Goal: Find specific page/section: Find specific page/section

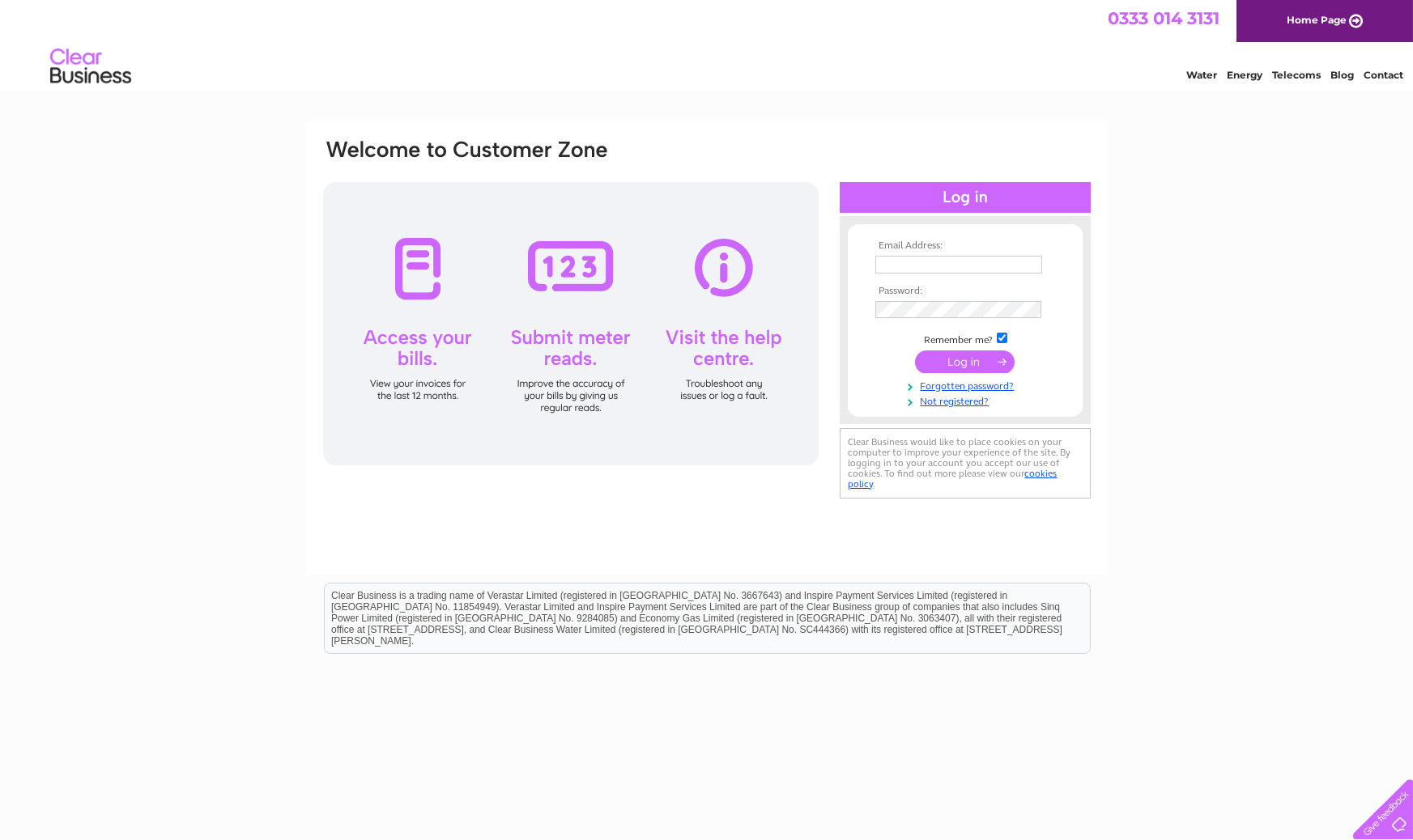
type input "gordon@gordonsphotographic.co.uk"
click at [970, 359] on input "submit" at bounding box center [964, 361] width 100 height 22
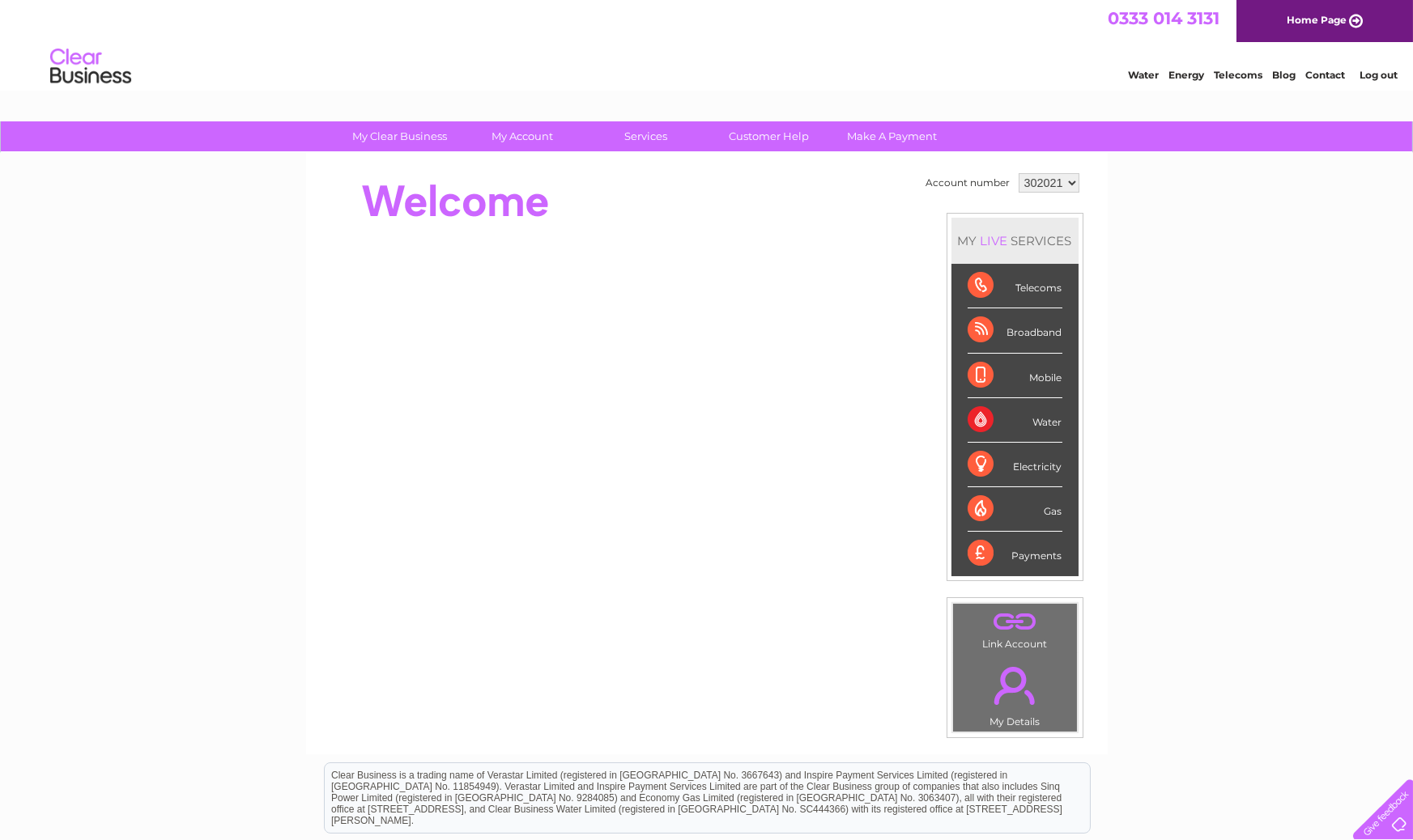
click at [982, 284] on div "Telecoms" at bounding box center [1015, 286] width 95 height 45
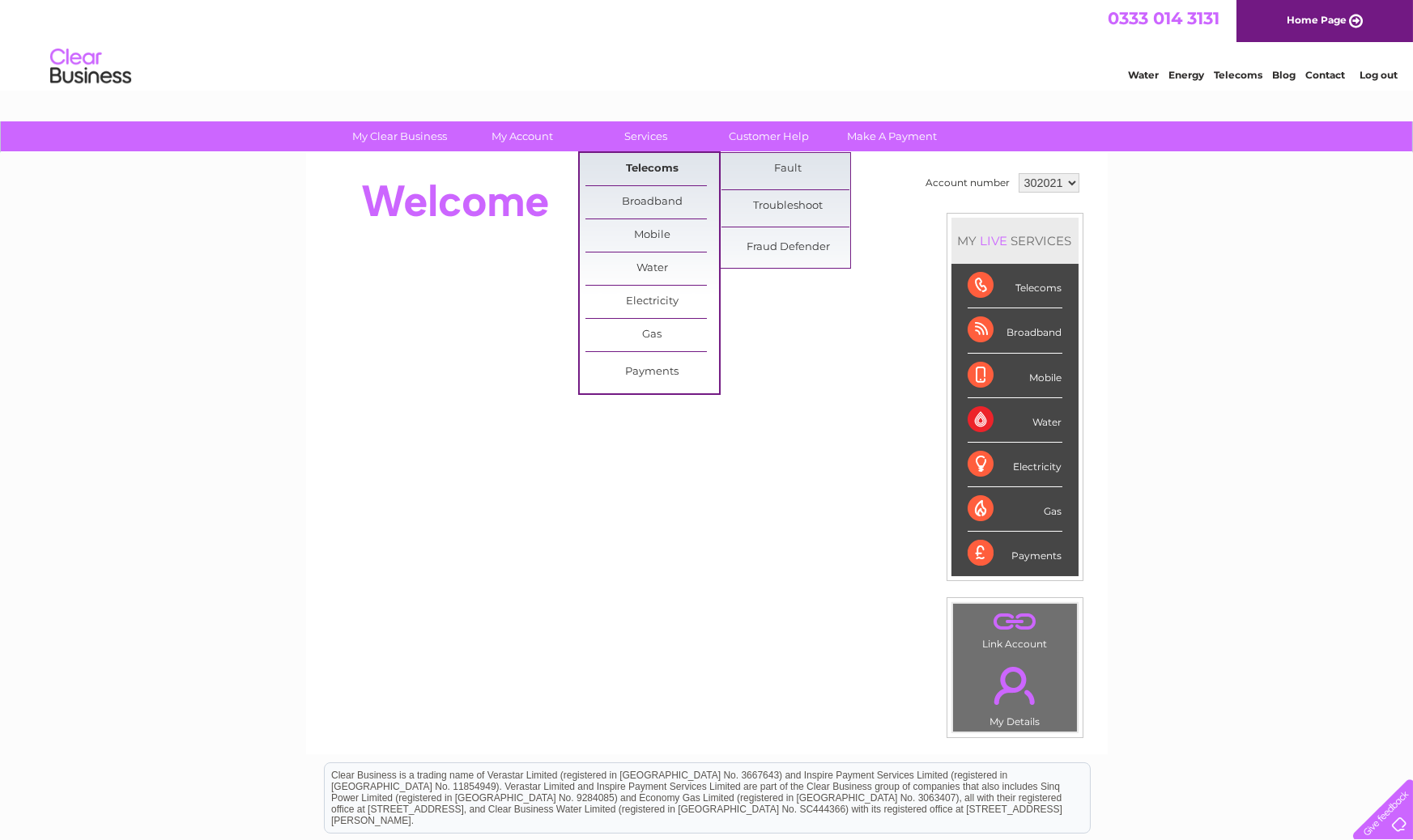
click at [651, 165] on link "Telecoms" at bounding box center [652, 169] width 134 height 32
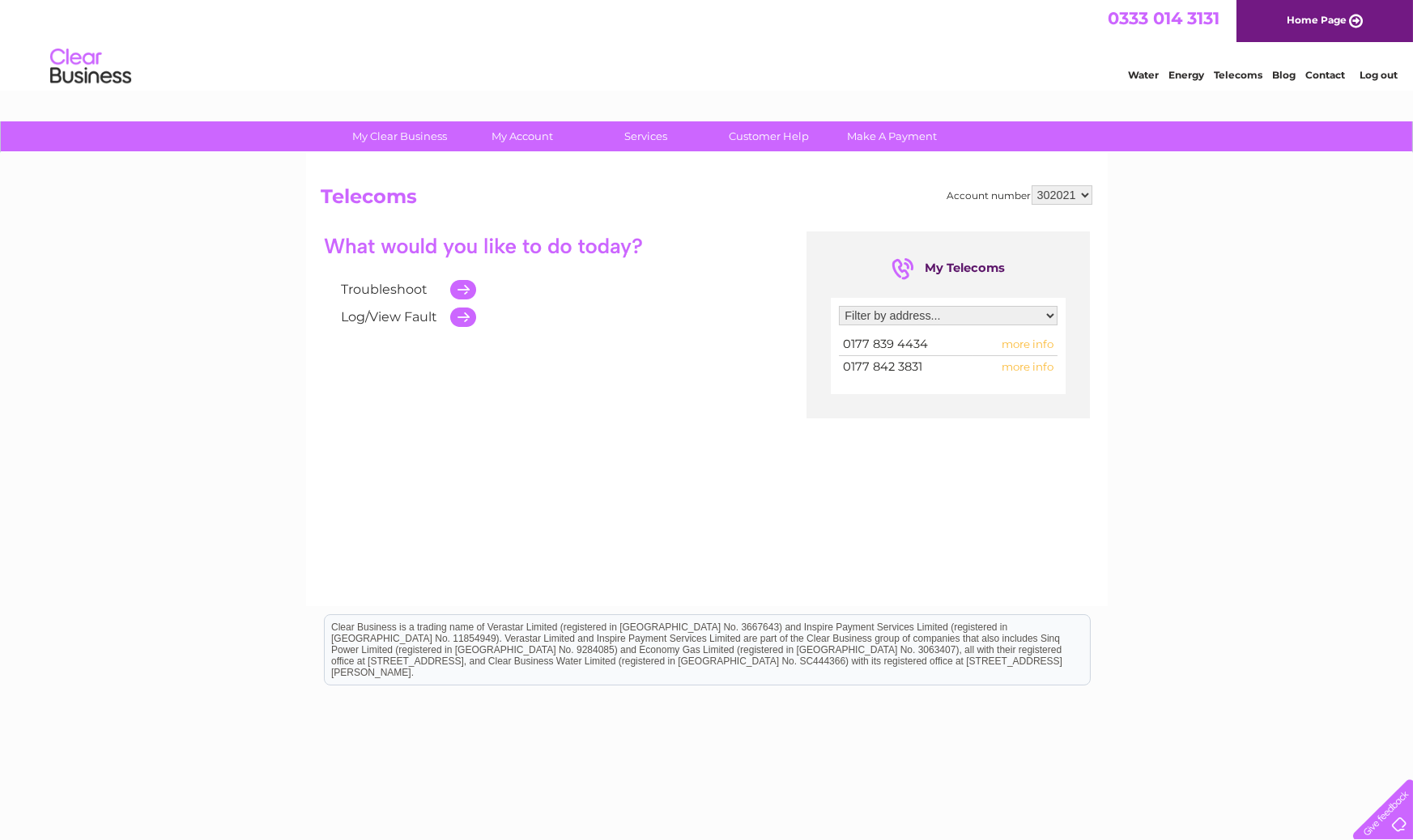
click at [935, 340] on td "0177 839 4434" at bounding box center [905, 345] width 133 height 22
click at [1021, 343] on span "more info" at bounding box center [1028, 344] width 52 height 13
click at [1024, 345] on span "more info" at bounding box center [1028, 344] width 52 height 13
click at [1046, 314] on select "Filter by address... [STREET_ADDRESS]" at bounding box center [947, 316] width 218 height 20
select select "1299056"
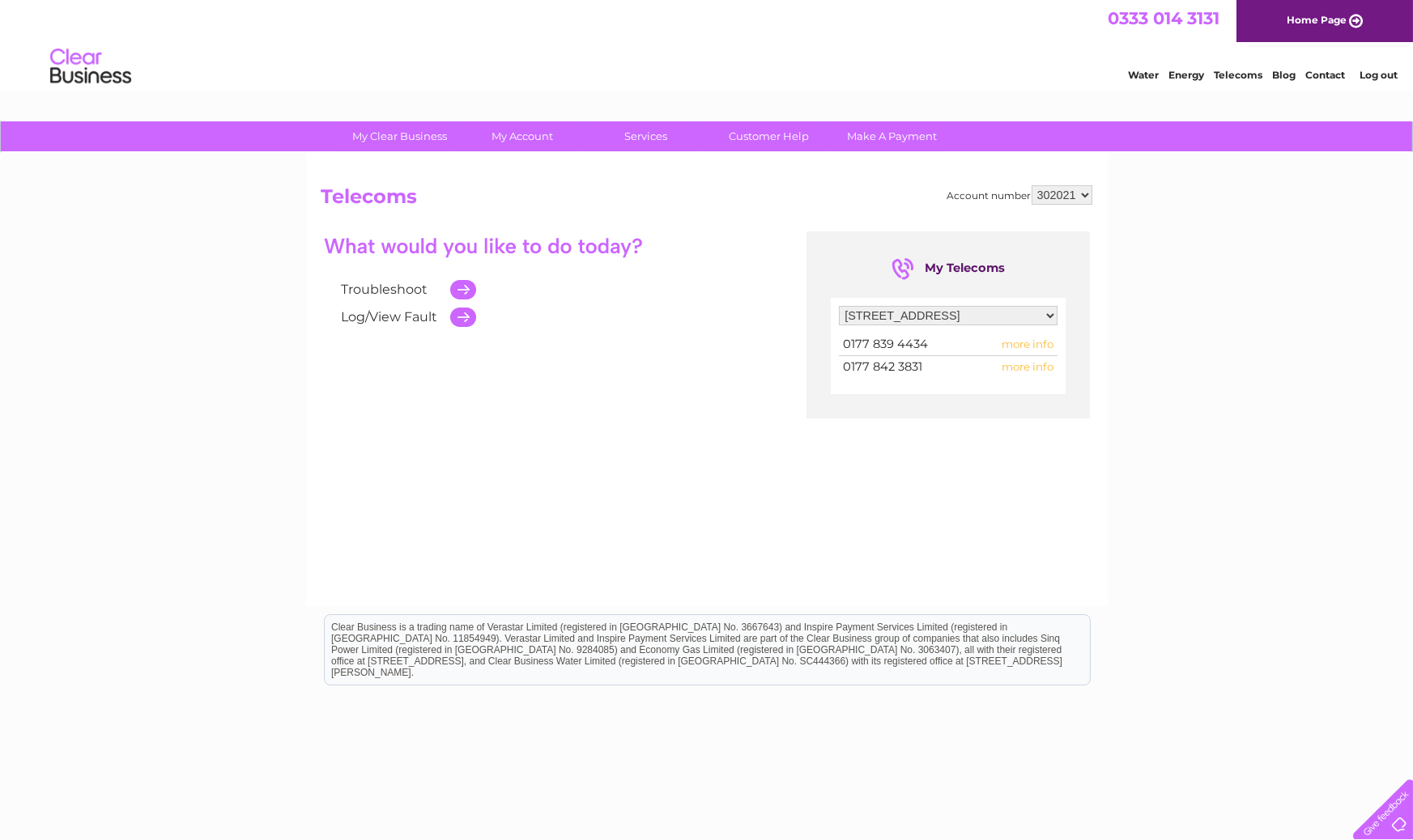
click at [838, 306] on select "Filter by address... [STREET_ADDRESS]" at bounding box center [947, 316] width 218 height 20
click at [466, 319] on td at bounding box center [459, 317] width 34 height 28
click at [1043, 344] on span "more info" at bounding box center [1028, 344] width 52 height 13
click at [461, 315] on td at bounding box center [459, 317] width 34 height 28
click at [461, 289] on td at bounding box center [459, 290] width 34 height 28
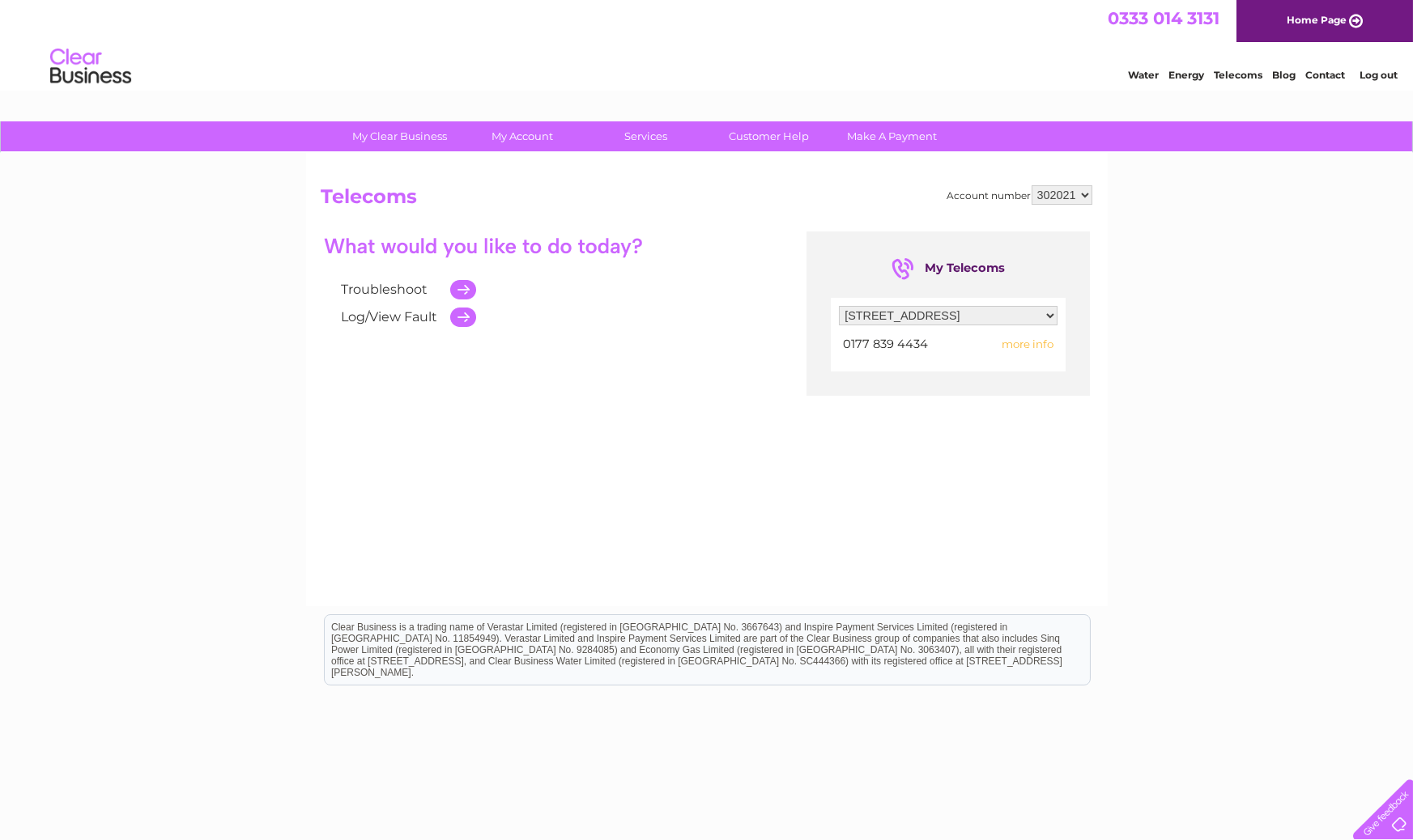
click at [466, 318] on td at bounding box center [459, 317] width 34 height 28
click at [900, 267] on div "My Telecoms" at bounding box center [948, 268] width 113 height 26
click at [1010, 346] on span "more info" at bounding box center [1028, 344] width 52 height 13
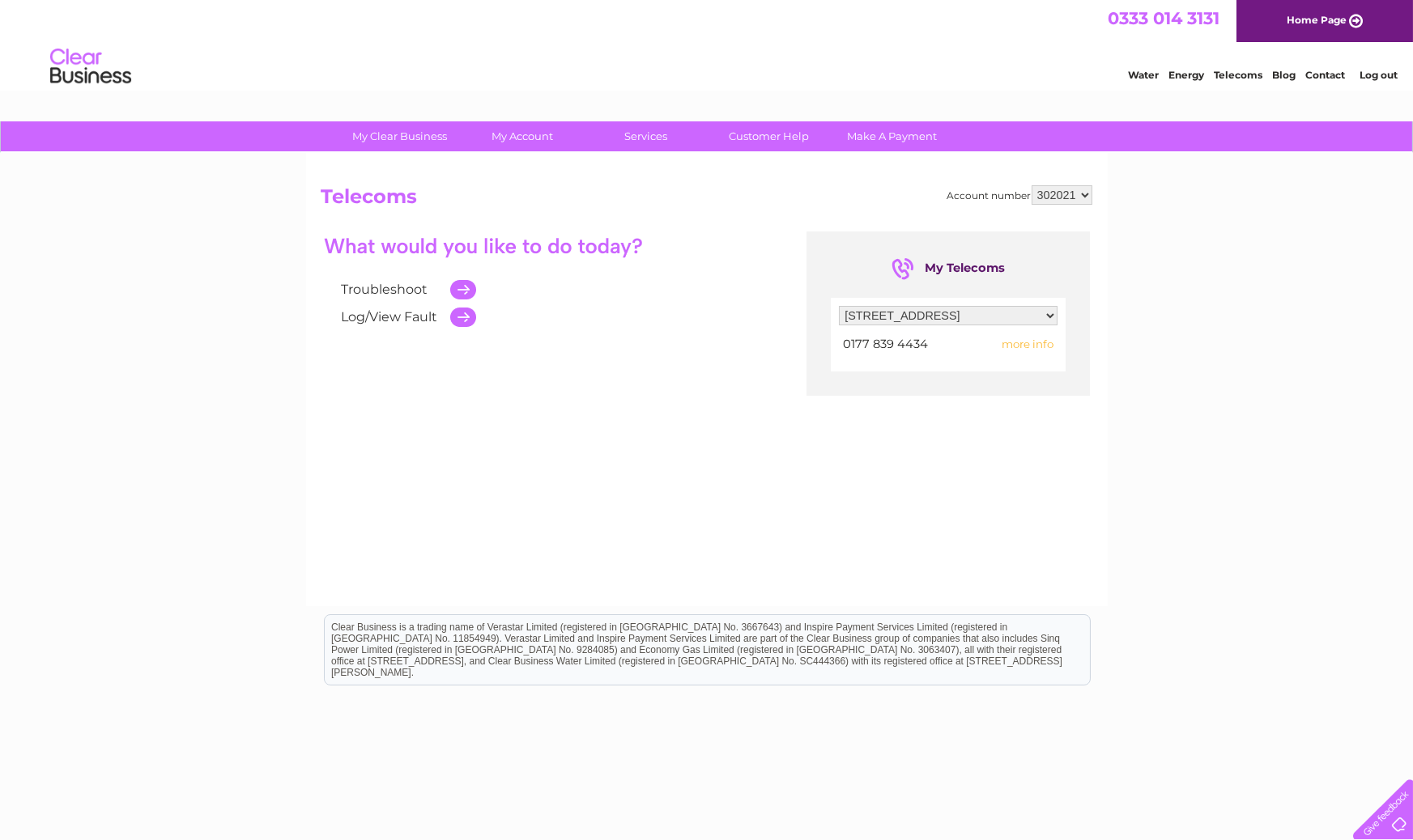
click at [1010, 344] on span "more info" at bounding box center [1028, 344] width 52 height 13
click at [1010, 342] on span "more info" at bounding box center [1028, 344] width 52 height 13
click at [788, 136] on link "Customer Help" at bounding box center [768, 136] width 134 height 30
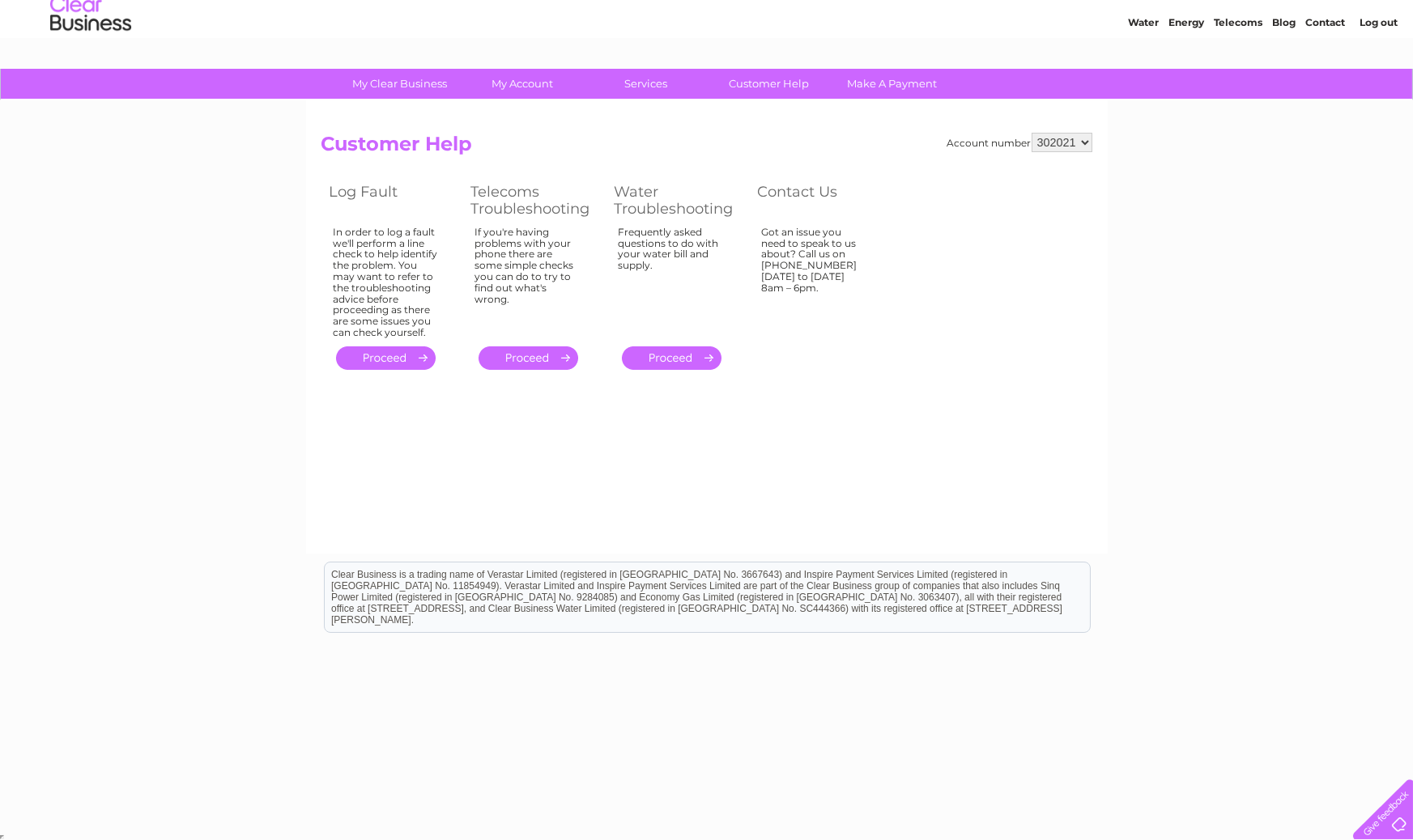
scroll to position [54, 0]
click at [1393, 805] on div at bounding box center [1380, 806] width 66 height 66
click at [1330, 24] on link "Contact" at bounding box center [1325, 22] width 39 height 13
